Goal: Information Seeking & Learning: Learn about a topic

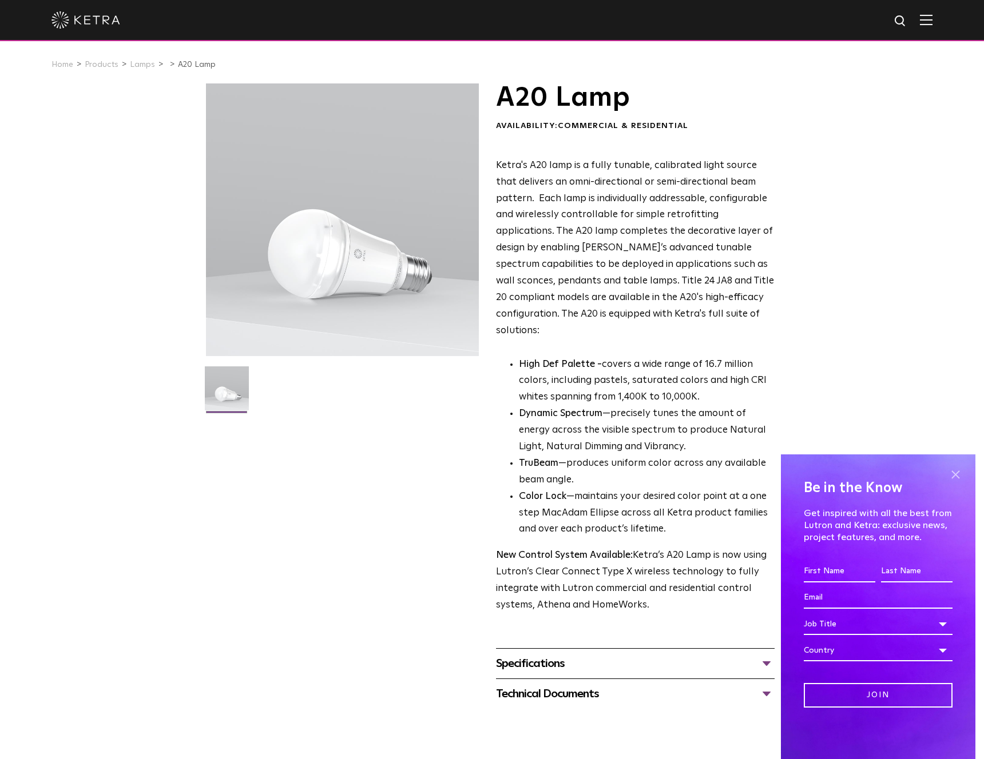
click at [950, 473] on span at bounding box center [954, 474] width 17 height 17
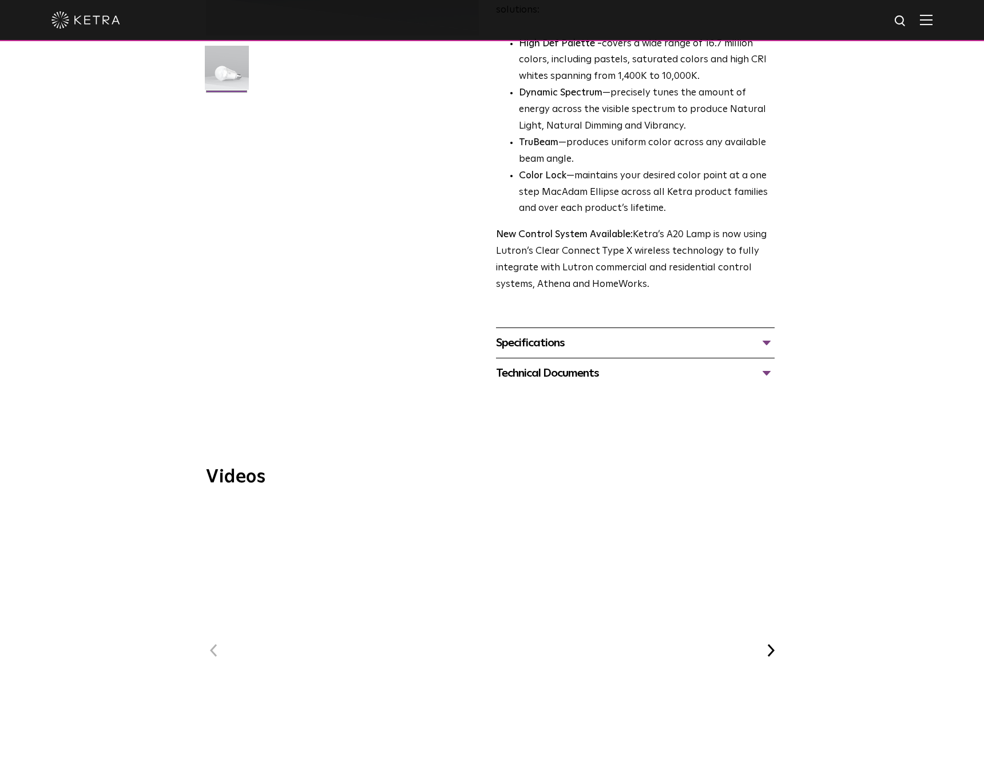
scroll to position [332, 0]
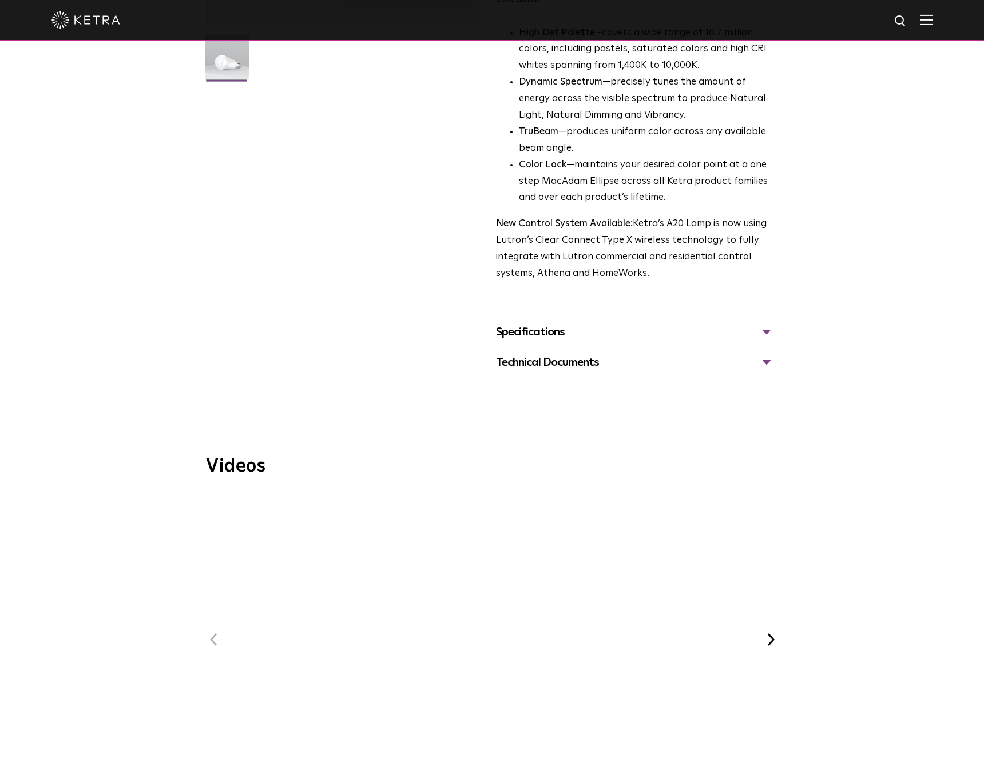
click at [578, 353] on div "Technical Documents" at bounding box center [635, 362] width 278 height 18
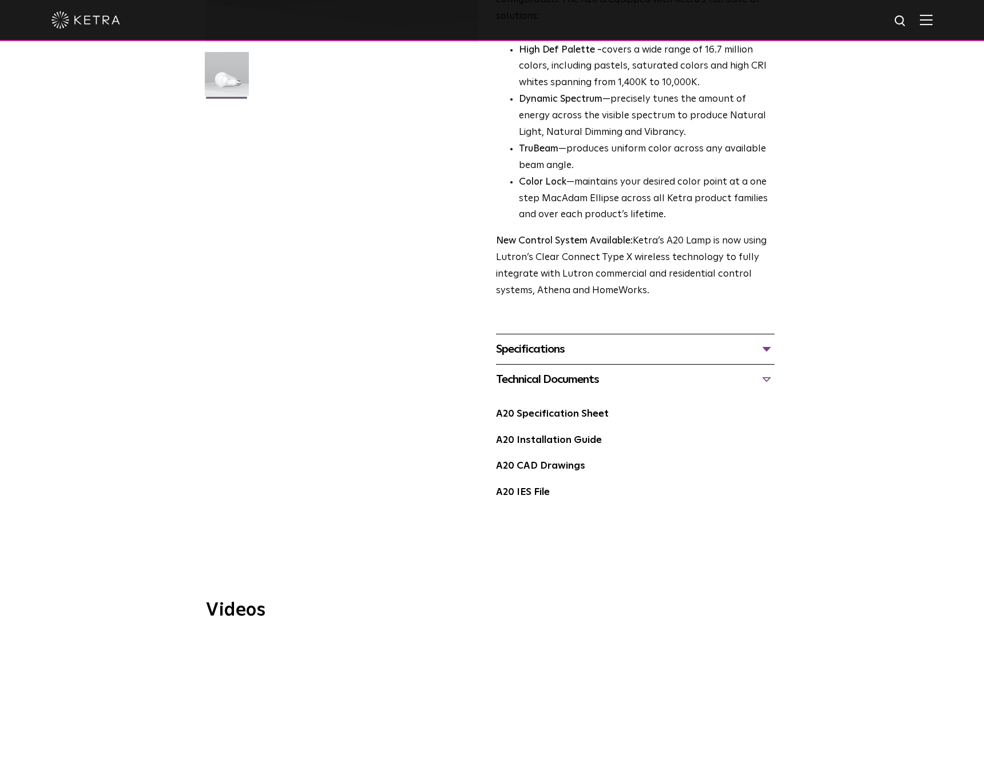
scroll to position [0, 0]
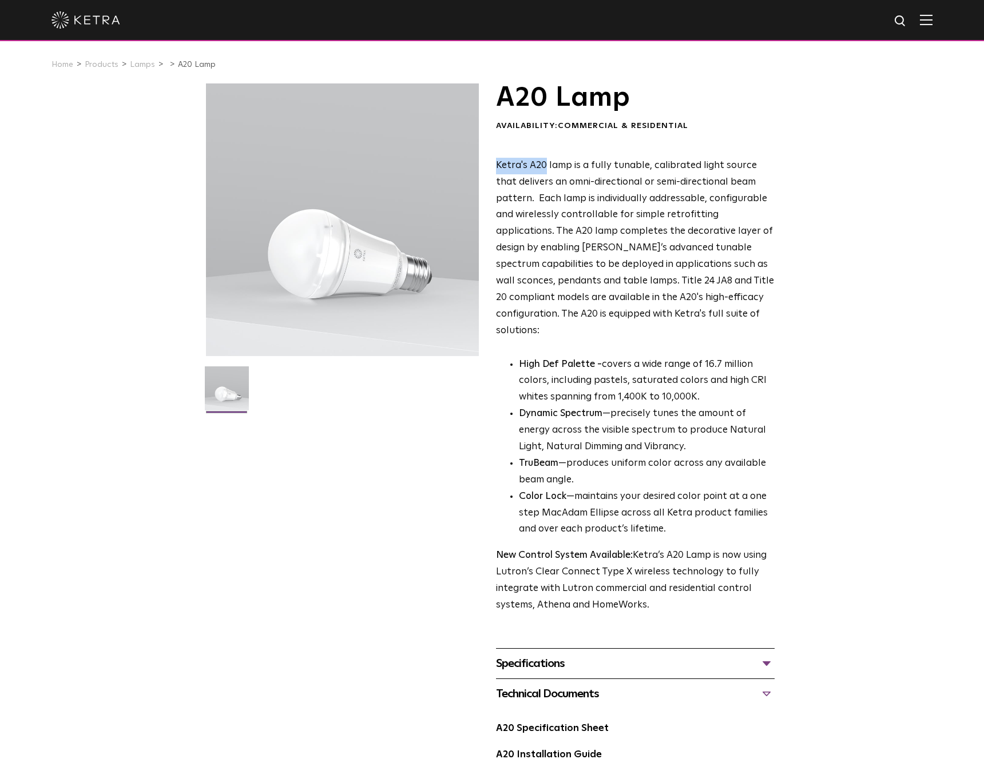
drag, startPoint x: 502, startPoint y: 164, endPoint x: 546, endPoint y: 164, distance: 43.5
click at [546, 164] on div "A20 Lamp Availability: Commercial & Residential Ketra's A20 lamp is a fully tun…" at bounding box center [492, 459] width 572 height 753
copy span "Ketra's A20"
click at [100, 21] on img at bounding box center [85, 19] width 69 height 17
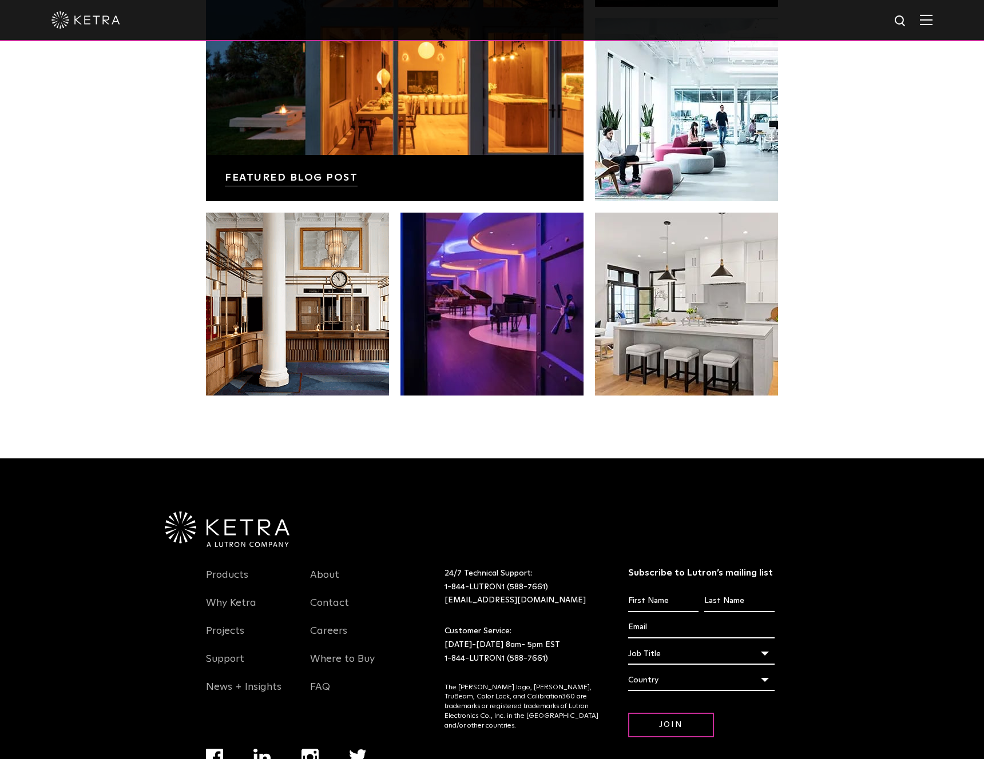
scroll to position [2402, 0]
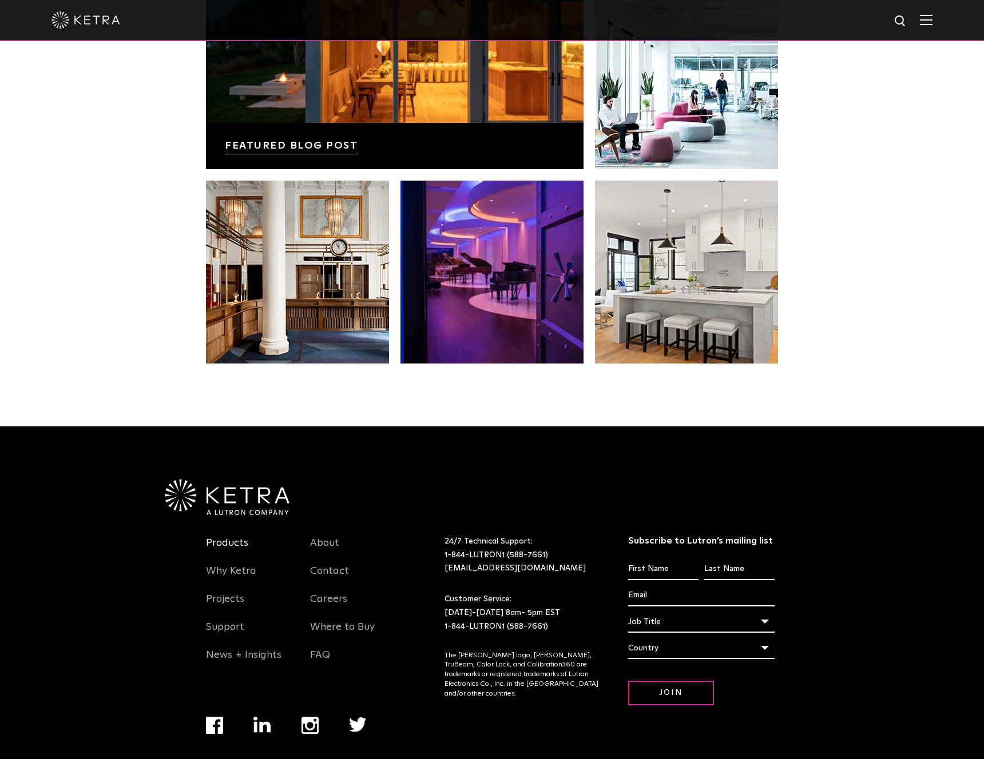
click at [228, 537] on link "Products" at bounding box center [227, 550] width 42 height 26
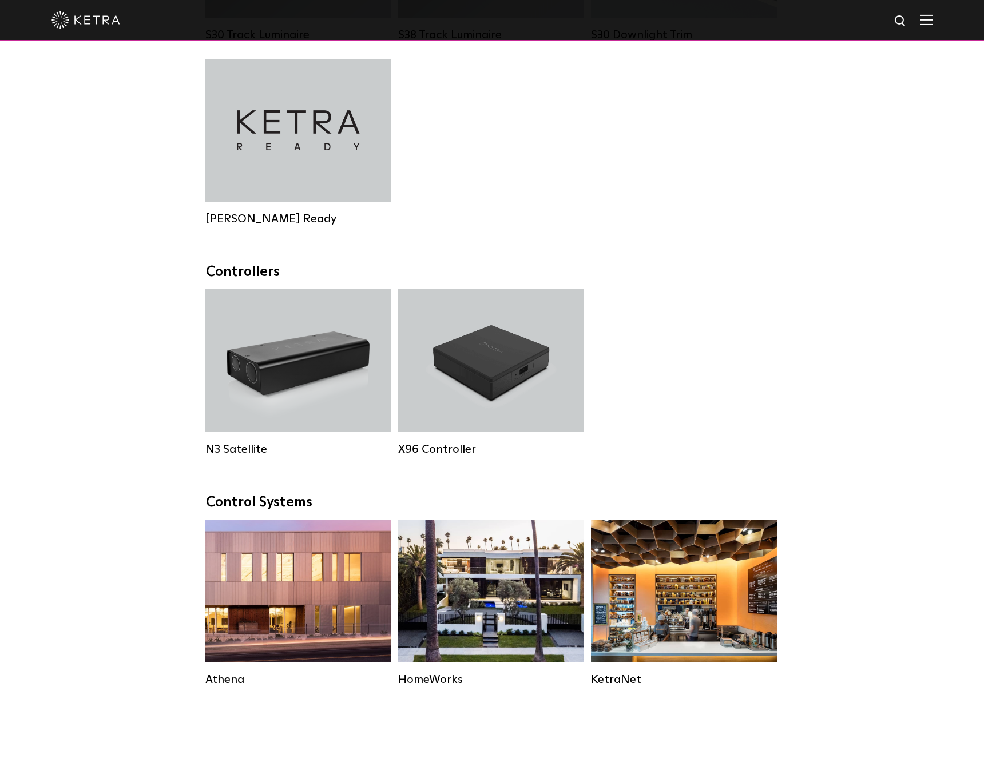
scroll to position [1255, 0]
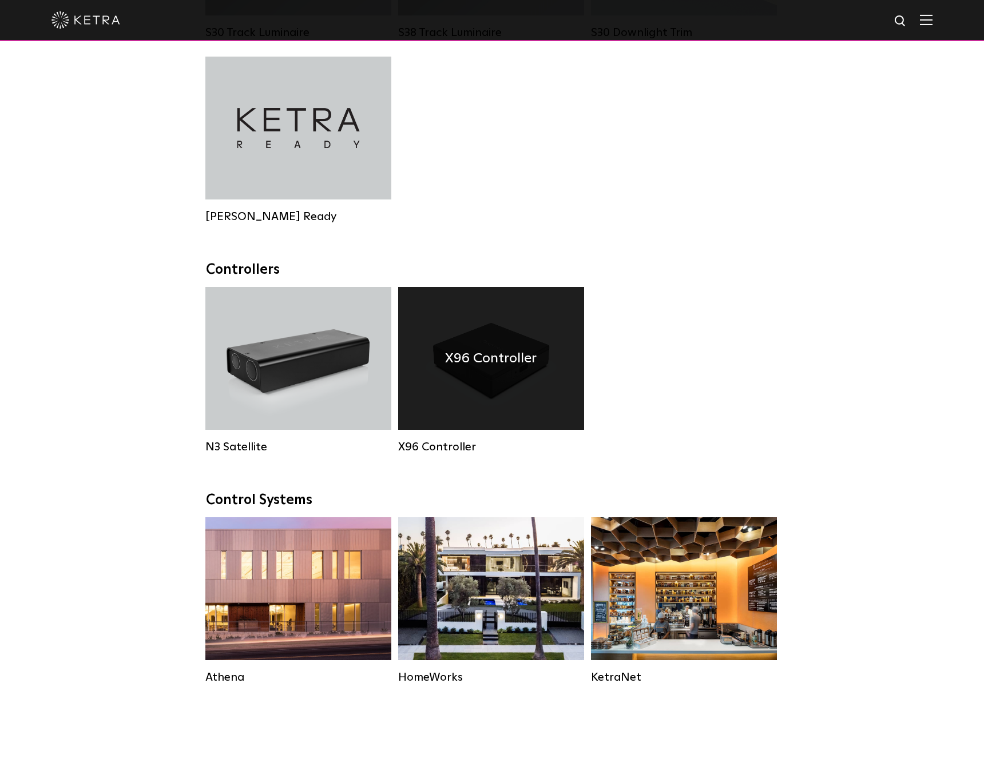
click at [467, 359] on h4 "X96 Controller" at bounding box center [490, 359] width 91 height 22
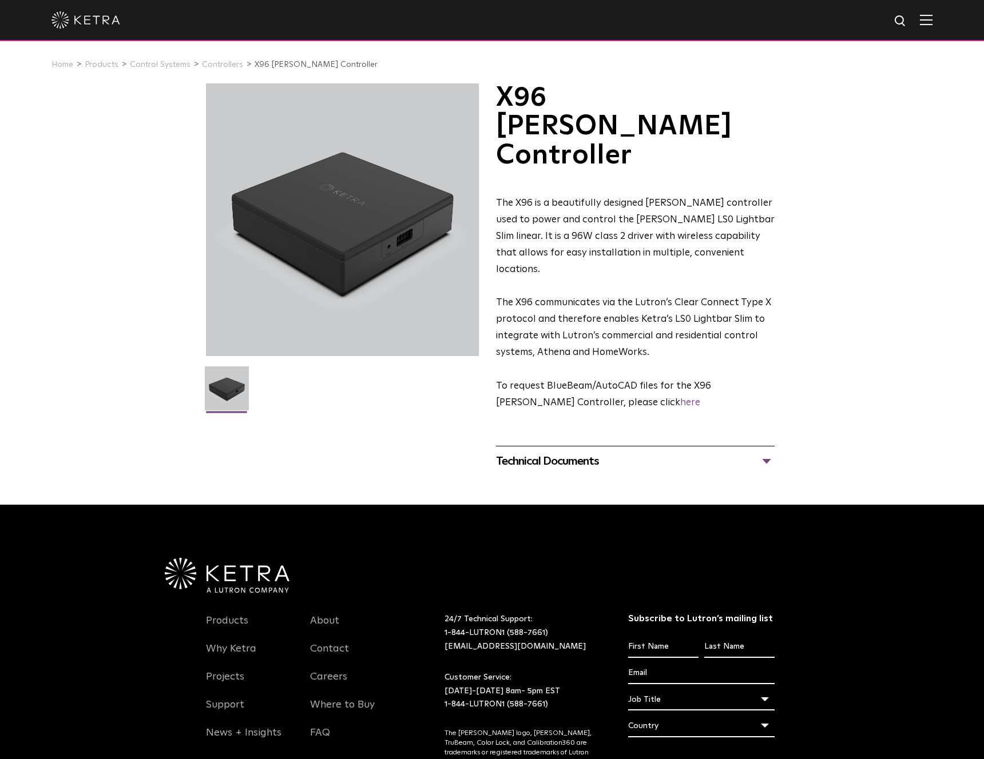
click at [527, 452] on div "Technical Documents" at bounding box center [635, 461] width 278 height 18
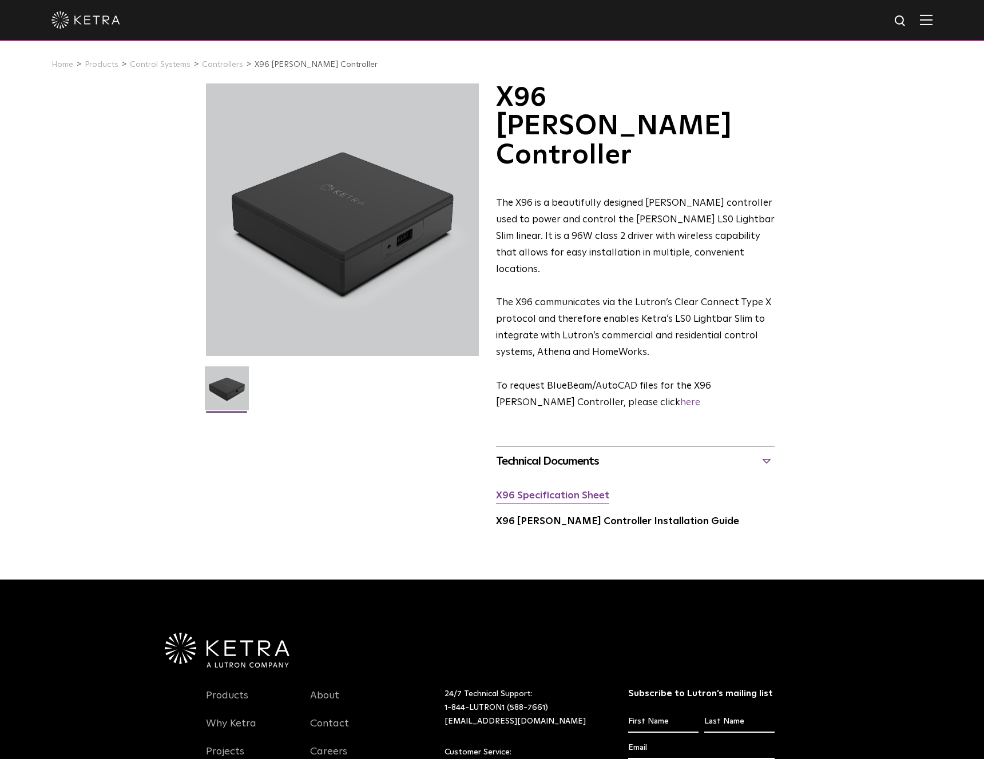
click at [570, 491] on link "X96 Specification Sheet" at bounding box center [552, 496] width 113 height 10
